Goal: Find specific page/section: Find specific page/section

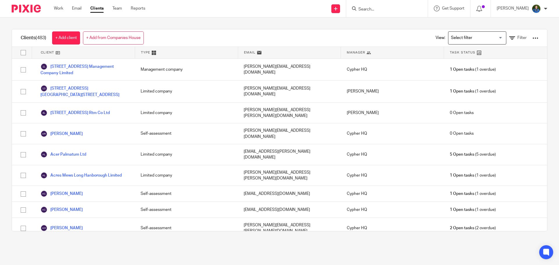
click at [388, 7] on input "Search" at bounding box center [384, 9] width 52 height 5
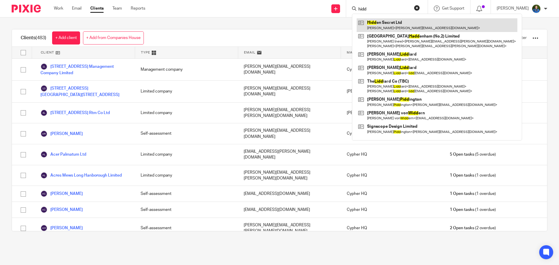
type input "hidd"
click at [389, 24] on link at bounding box center [437, 24] width 161 height 13
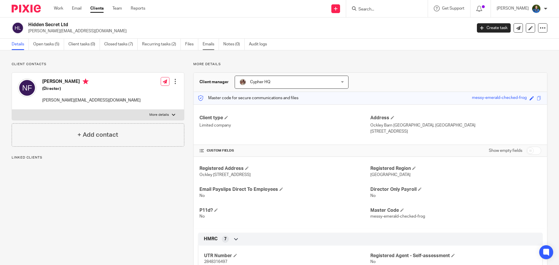
click at [206, 47] on link "Emails" at bounding box center [211, 44] width 16 height 11
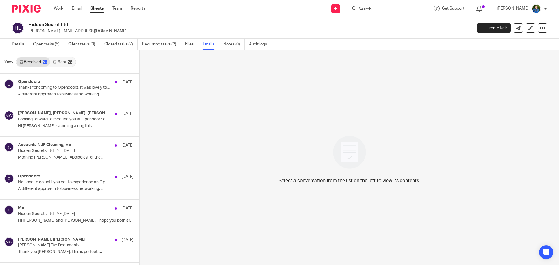
click at [60, 62] on link "Sent 25" at bounding box center [62, 61] width 25 height 9
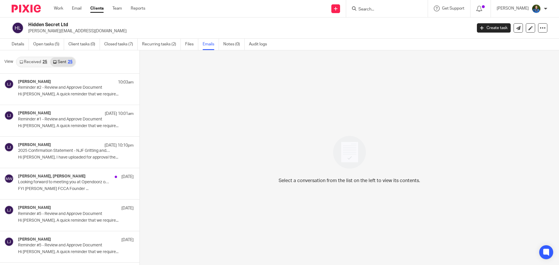
scroll to position [1, 0]
click at [30, 60] on link "Received 25" at bounding box center [34, 61] width 34 height 9
